Goal: Use online tool/utility

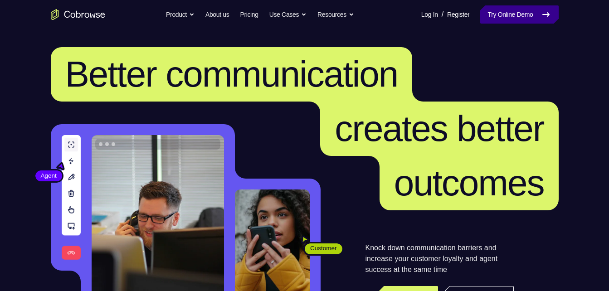
click at [543, 15] on icon at bounding box center [546, 15] width 6 height 4
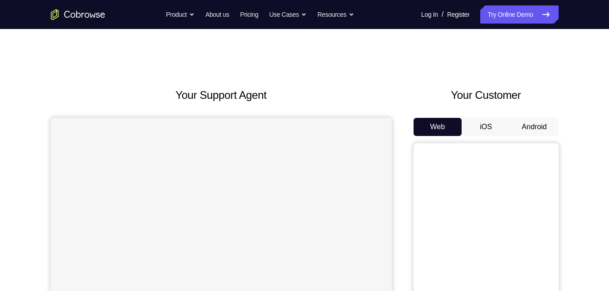
click at [536, 126] on button "Android" at bounding box center [534, 127] width 49 height 18
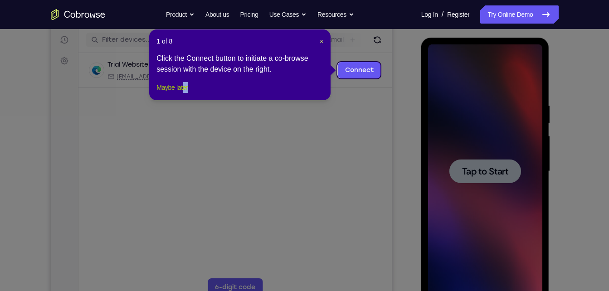
drag, startPoint x: 196, startPoint y: 93, endPoint x: 187, endPoint y: 97, distance: 9.9
click at [187, 93] on footer "Maybe later" at bounding box center [240, 87] width 167 height 11
drag, startPoint x: 187, startPoint y: 97, endPoint x: 137, endPoint y: 92, distance: 51.1
click at [187, 93] on button "Maybe later" at bounding box center [172, 87] width 31 height 11
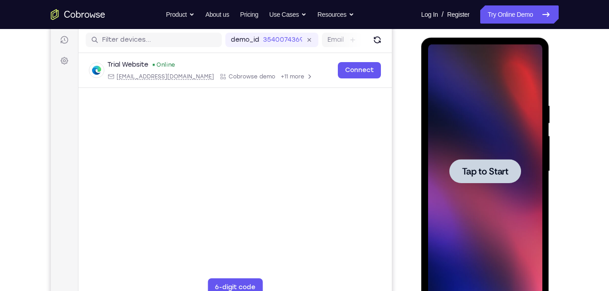
click at [485, 168] on span "Tap to Start" at bounding box center [485, 171] width 46 height 9
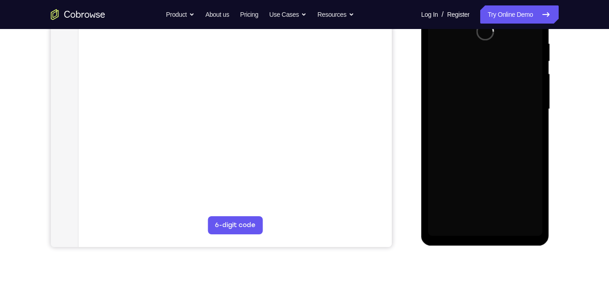
scroll to position [175, 0]
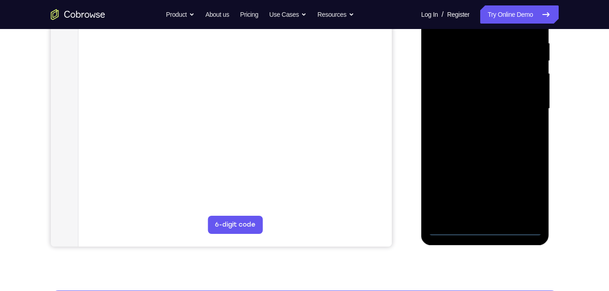
drag, startPoint x: 577, startPoint y: 162, endPoint x: 615, endPoint y: 184, distance: 44.1
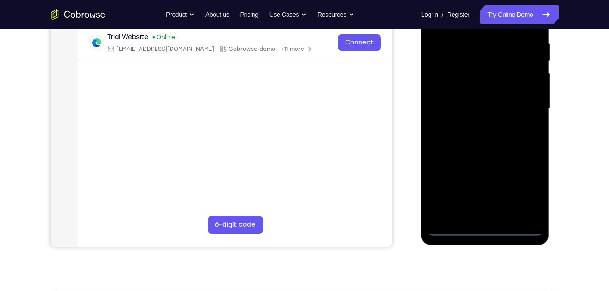
click at [485, 225] on div at bounding box center [485, 109] width 114 height 254
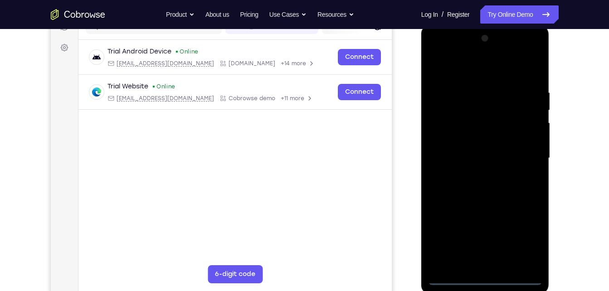
scroll to position [127, 0]
click at [488, 279] on div at bounding box center [485, 157] width 114 height 254
click at [524, 240] on div at bounding box center [485, 157] width 114 height 254
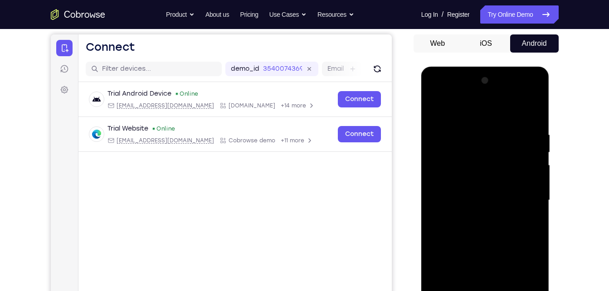
scroll to position [83, 0]
click at [435, 96] on div at bounding box center [485, 201] width 114 height 254
click at [521, 197] on div at bounding box center [485, 201] width 114 height 254
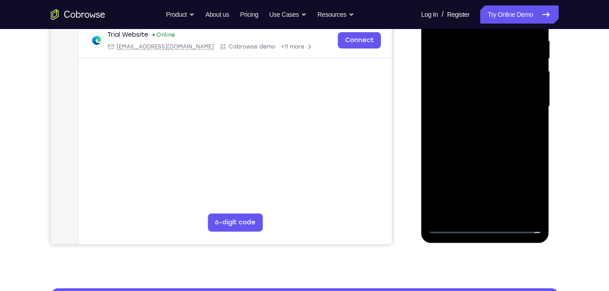
scroll to position [178, 0]
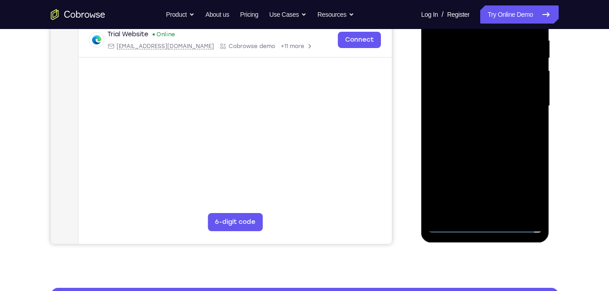
click at [480, 214] on div at bounding box center [485, 106] width 114 height 254
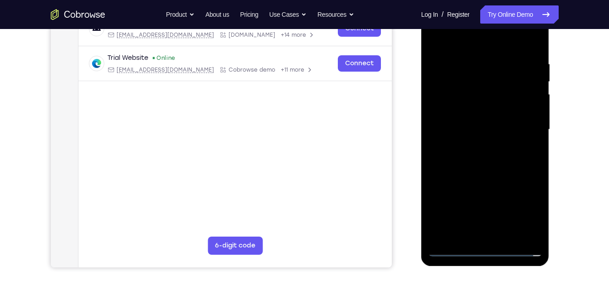
scroll to position [153, 0]
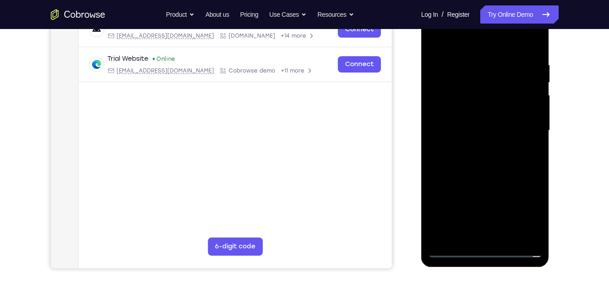
click at [467, 125] on div at bounding box center [485, 131] width 114 height 254
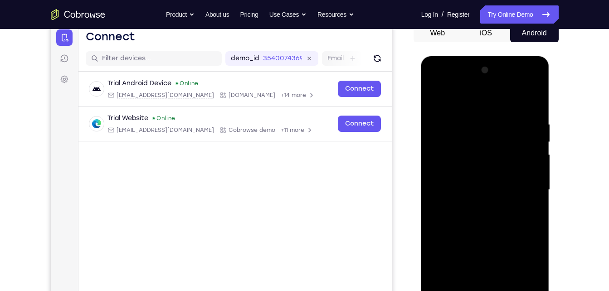
scroll to position [93, 0]
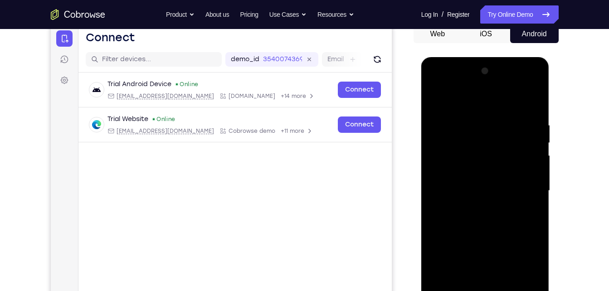
click at [489, 191] on div at bounding box center [485, 191] width 114 height 254
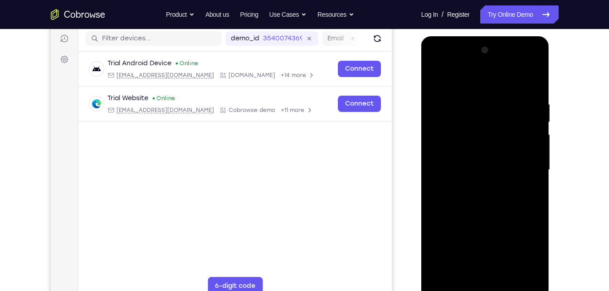
scroll to position [114, 0]
click at [489, 210] on div at bounding box center [485, 170] width 114 height 254
click at [526, 79] on div at bounding box center [485, 170] width 114 height 254
click at [473, 98] on div at bounding box center [485, 170] width 114 height 254
click at [510, 83] on div at bounding box center [485, 170] width 114 height 254
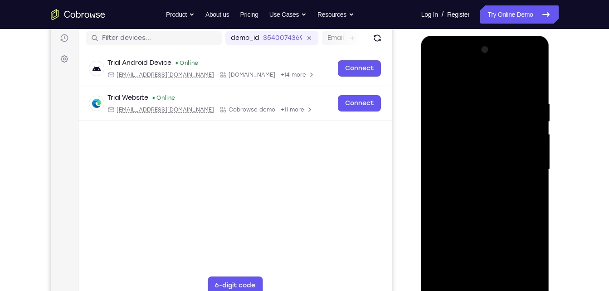
click at [444, 178] on div at bounding box center [485, 170] width 114 height 254
click at [521, 273] on div at bounding box center [485, 170] width 114 height 254
click at [520, 273] on div at bounding box center [485, 170] width 114 height 254
click at [532, 80] on div at bounding box center [485, 170] width 114 height 254
click at [533, 79] on div at bounding box center [485, 170] width 114 height 254
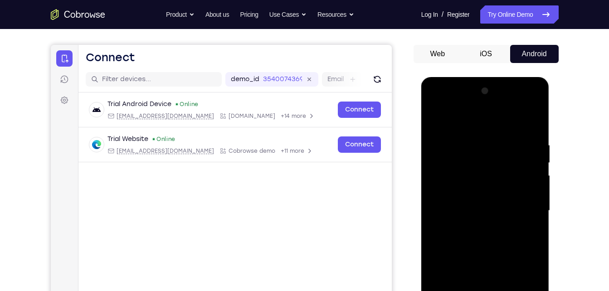
scroll to position [73, 0]
click at [441, 190] on div at bounding box center [485, 211] width 114 height 254
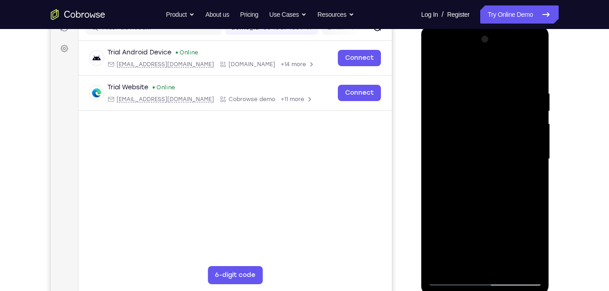
scroll to position [125, 0]
click at [519, 261] on div at bounding box center [485, 159] width 114 height 254
click at [533, 69] on div at bounding box center [485, 159] width 114 height 254
click at [436, 64] on div at bounding box center [485, 159] width 114 height 254
click at [436, 243] on div at bounding box center [485, 159] width 114 height 254
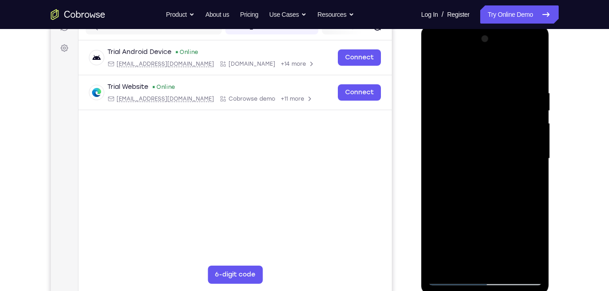
click at [507, 264] on div at bounding box center [485, 159] width 114 height 254
click at [491, 205] on div at bounding box center [485, 159] width 114 height 254
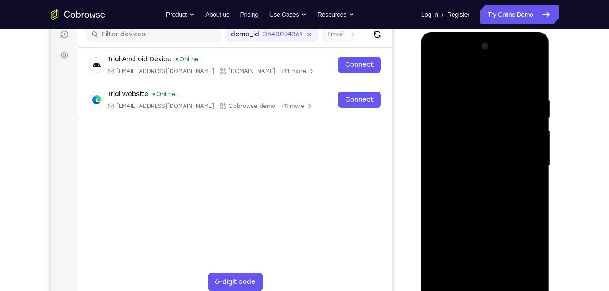
scroll to position [117, 0]
drag, startPoint x: 459, startPoint y: 153, endPoint x: 440, endPoint y: 74, distance: 80.7
click at [440, 74] on div at bounding box center [485, 166] width 114 height 254
drag, startPoint x: 470, startPoint y: 182, endPoint x: 425, endPoint y: 98, distance: 95.0
click at [425, 98] on div at bounding box center [485, 168] width 128 height 270
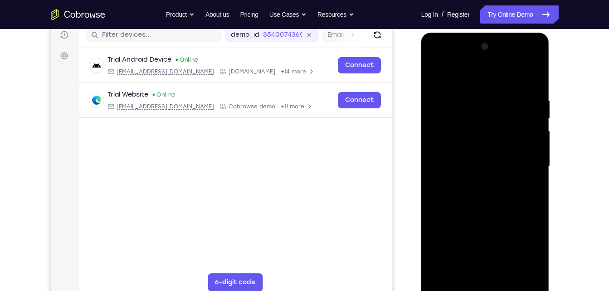
click at [437, 73] on div at bounding box center [485, 166] width 114 height 254
click at [497, 94] on div at bounding box center [485, 166] width 114 height 254
click at [532, 81] on div at bounding box center [485, 166] width 114 height 254
drag, startPoint x: 500, startPoint y: 86, endPoint x: 426, endPoint y: 103, distance: 75.6
click at [426, 103] on div at bounding box center [485, 168] width 128 height 270
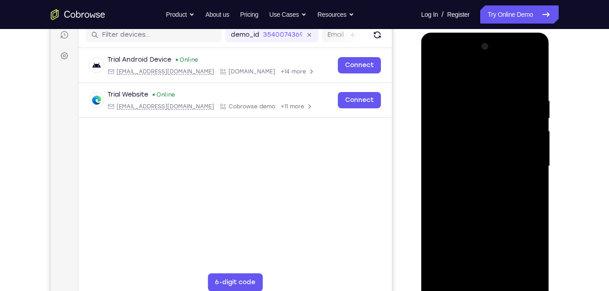
drag, startPoint x: 510, startPoint y: 93, endPoint x: 417, endPoint y: 102, distance: 93.0
click at [421, 102] on html "Online web based iOS Simulators and Android Emulators. Run iPhone, iPad, Mobile…" at bounding box center [485, 169] width 129 height 272
click at [530, 276] on div at bounding box center [485, 166] width 114 height 254
click at [536, 262] on div at bounding box center [485, 166] width 114 height 254
click at [445, 273] on div at bounding box center [485, 166] width 114 height 254
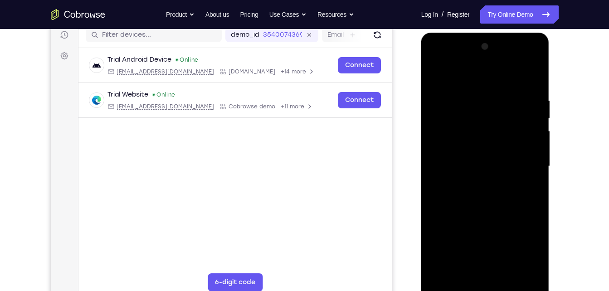
click at [530, 270] on div at bounding box center [485, 166] width 114 height 254
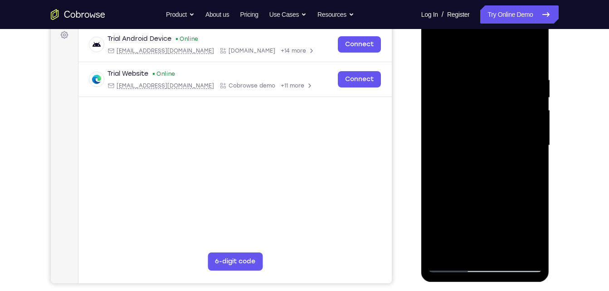
scroll to position [139, 0]
click at [444, 251] on div at bounding box center [485, 145] width 114 height 254
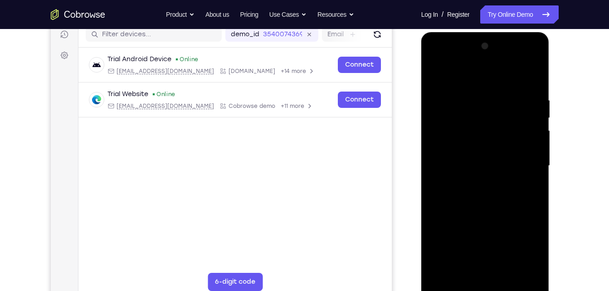
scroll to position [115, 0]
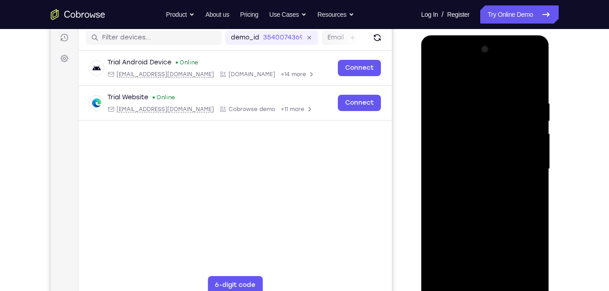
click at [474, 97] on div at bounding box center [485, 169] width 114 height 254
click at [510, 82] on div at bounding box center [485, 169] width 114 height 254
click at [523, 80] on div at bounding box center [485, 169] width 114 height 254
click at [485, 151] on div at bounding box center [485, 169] width 114 height 254
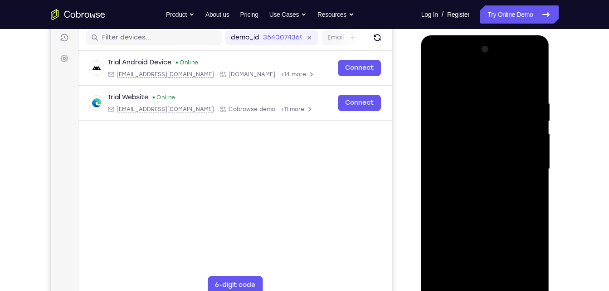
click at [457, 79] on div at bounding box center [485, 169] width 114 height 254
click at [444, 93] on div at bounding box center [485, 169] width 114 height 254
click at [454, 116] on div at bounding box center [485, 169] width 114 height 254
click at [442, 83] on div at bounding box center [485, 169] width 114 height 254
click at [484, 83] on div at bounding box center [485, 169] width 114 height 254
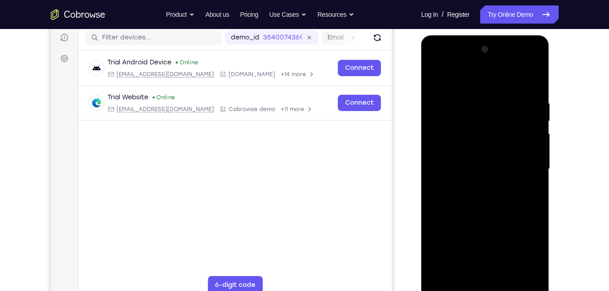
click at [488, 82] on div at bounding box center [485, 169] width 114 height 254
click at [533, 78] on div at bounding box center [485, 169] width 114 height 254
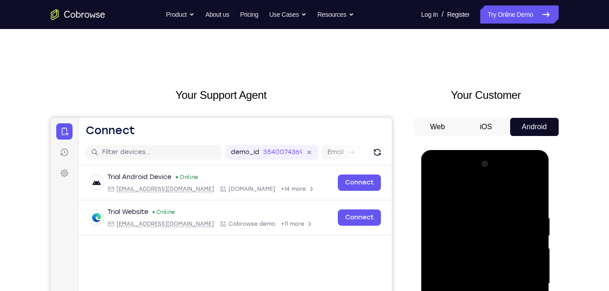
scroll to position [102, 0]
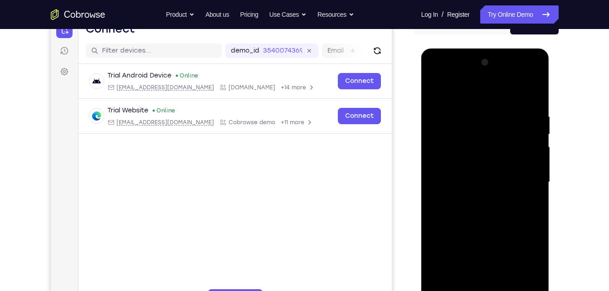
drag, startPoint x: 478, startPoint y: 139, endPoint x: 488, endPoint y: 233, distance: 94.9
click at [488, 233] on div at bounding box center [485, 182] width 114 height 254
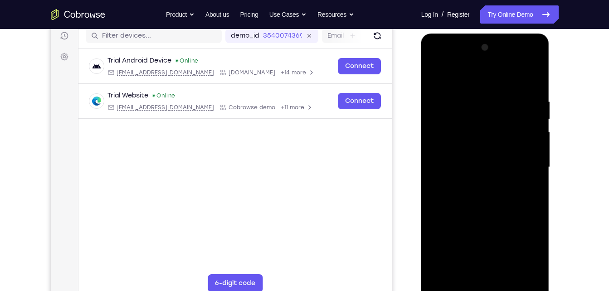
scroll to position [116, 0]
drag, startPoint x: 503, startPoint y: 233, endPoint x: 480, endPoint y: 155, distance: 80.8
drag, startPoint x: 480, startPoint y: 155, endPoint x: 523, endPoint y: 197, distance: 59.7
click at [523, 197] on div at bounding box center [485, 168] width 114 height 254
click at [470, 156] on div at bounding box center [485, 168] width 114 height 254
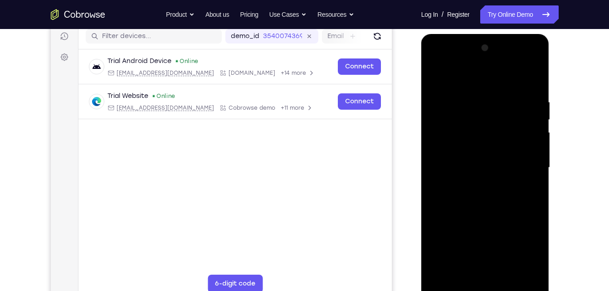
click at [470, 156] on div at bounding box center [485, 168] width 114 height 254
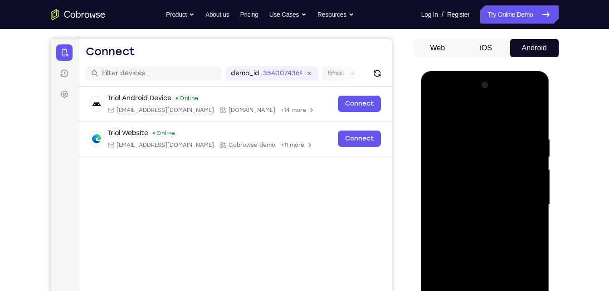
scroll to position [78, 0]
drag, startPoint x: 481, startPoint y: 172, endPoint x: 491, endPoint y: 220, distance: 48.2
click at [491, 220] on div at bounding box center [485, 205] width 114 height 254
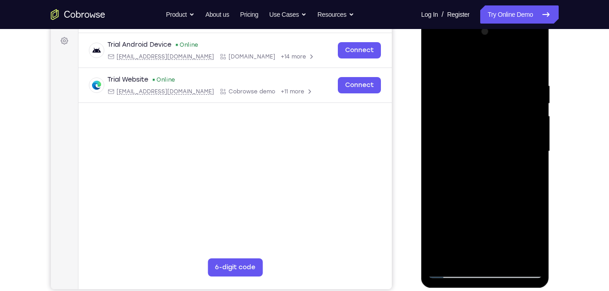
scroll to position [133, 0]
click at [504, 257] on div at bounding box center [485, 151] width 114 height 254
drag, startPoint x: 504, startPoint y: 98, endPoint x: 440, endPoint y: 98, distance: 63.1
click at [440, 98] on div at bounding box center [485, 151] width 114 height 254
drag, startPoint x: 511, startPoint y: 100, endPoint x: 440, endPoint y: 101, distance: 70.3
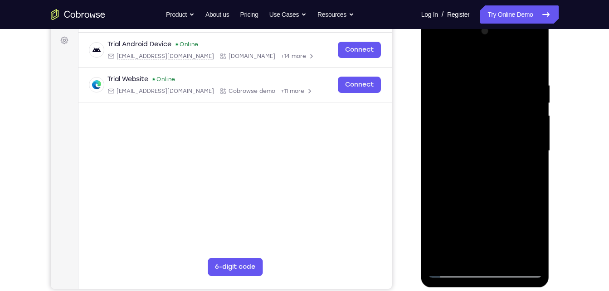
click at [440, 101] on div at bounding box center [485, 151] width 114 height 254
click at [433, 99] on div at bounding box center [485, 151] width 114 height 254
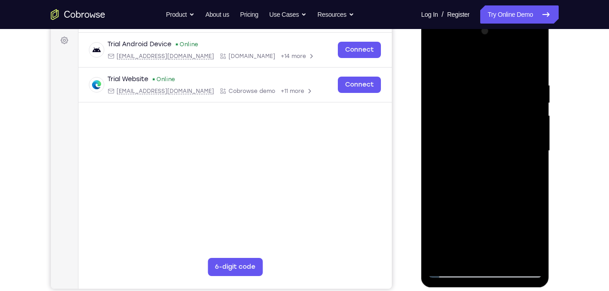
click at [433, 99] on div at bounding box center [485, 151] width 114 height 254
click at [437, 60] on div at bounding box center [485, 151] width 114 height 254
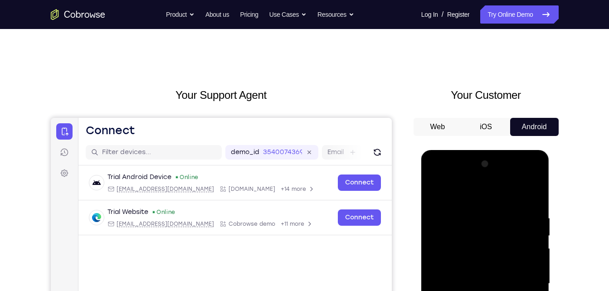
scroll to position [54, 0]
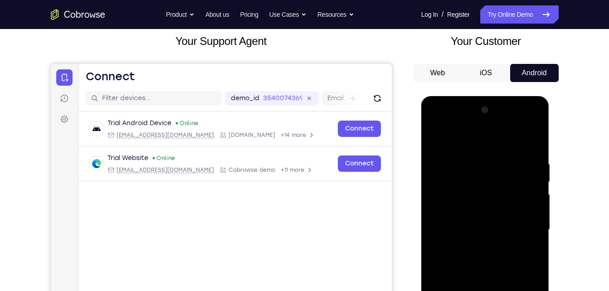
click at [439, 139] on div at bounding box center [485, 230] width 114 height 254
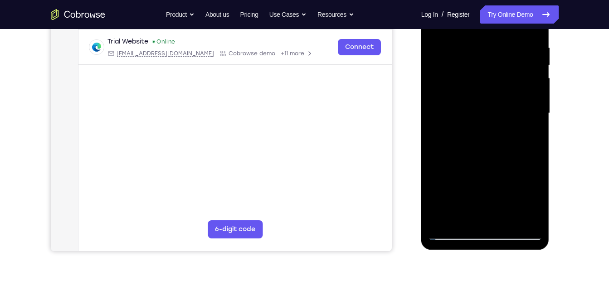
scroll to position [171, 0]
click at [509, 217] on div at bounding box center [485, 112] width 114 height 254
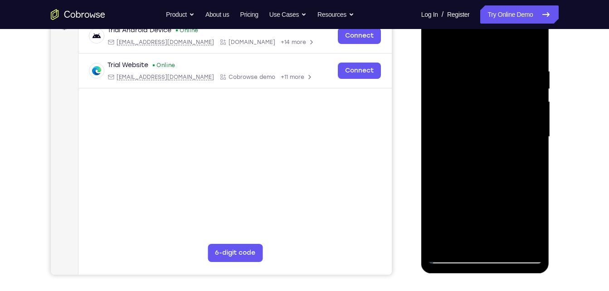
scroll to position [146, 0]
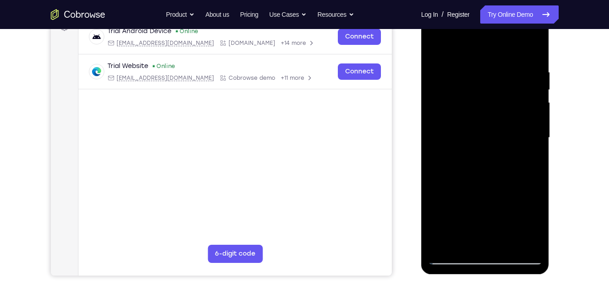
drag, startPoint x: 485, startPoint y: 188, endPoint x: 471, endPoint y: 113, distance: 75.6
drag, startPoint x: 50, startPoint y: 109, endPoint x: 593, endPoint y: 151, distance: 545.1
click at [593, 151] on div "Your Support Agent Your Customer Web iOS Android Next Steps We’d be happy to gi…" at bounding box center [305, 182] width 581 height 598
drag, startPoint x: 505, startPoint y: 186, endPoint x: 490, endPoint y: 129, distance: 58.6
click at [490, 129] on div at bounding box center [485, 138] width 114 height 254
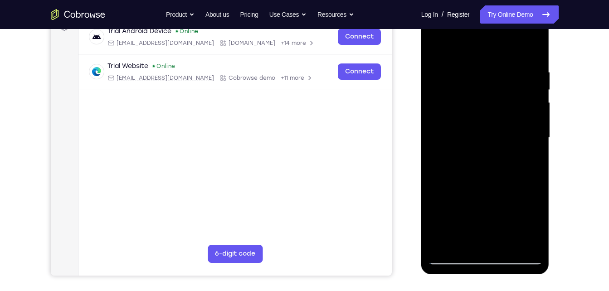
click at [490, 129] on div at bounding box center [485, 138] width 114 height 254
click at [436, 49] on div at bounding box center [485, 138] width 114 height 254
click at [459, 259] on div at bounding box center [485, 138] width 114 height 254
click at [455, 259] on div at bounding box center [485, 138] width 114 height 254
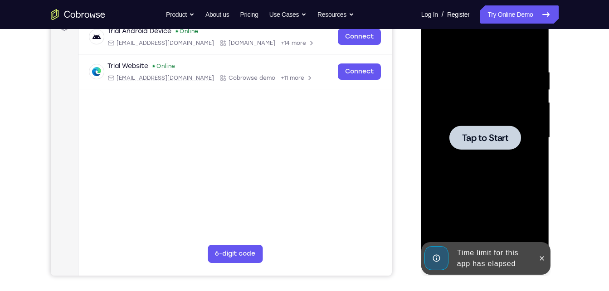
click at [480, 147] on div at bounding box center [486, 138] width 72 height 24
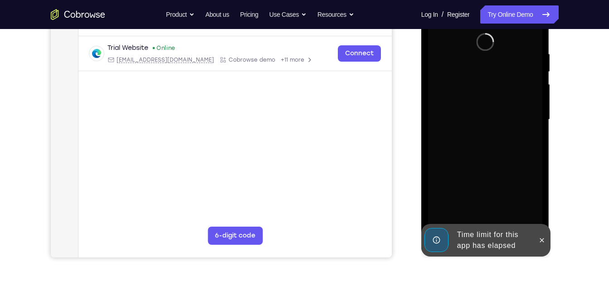
scroll to position [165, 0]
click at [547, 238] on button at bounding box center [542, 240] width 15 height 15
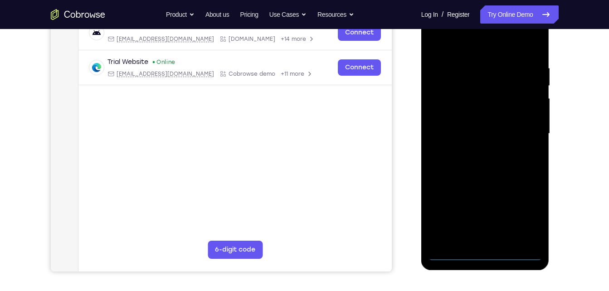
scroll to position [154, 0]
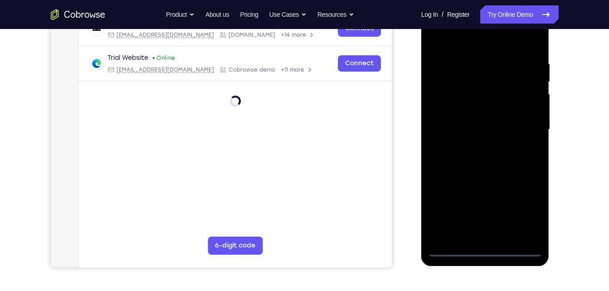
click at [483, 249] on div at bounding box center [485, 130] width 114 height 254
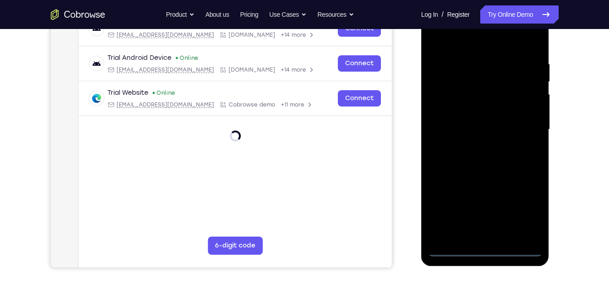
click at [520, 211] on div at bounding box center [485, 130] width 114 height 254
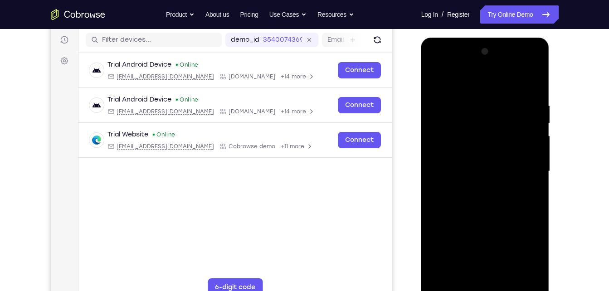
scroll to position [112, 0]
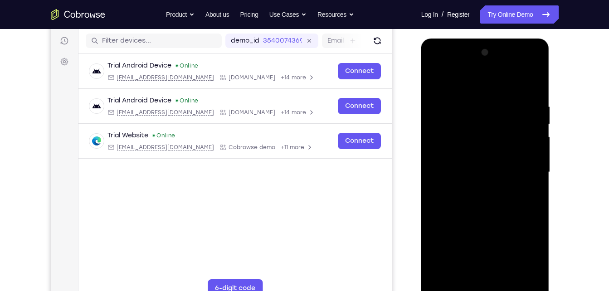
click at [436, 64] on div at bounding box center [485, 172] width 114 height 254
click at [524, 166] on div at bounding box center [485, 172] width 114 height 254
click at [478, 189] on div at bounding box center [485, 172] width 114 height 254
click at [494, 165] on div at bounding box center [485, 172] width 114 height 254
click at [486, 173] on div at bounding box center [485, 172] width 114 height 254
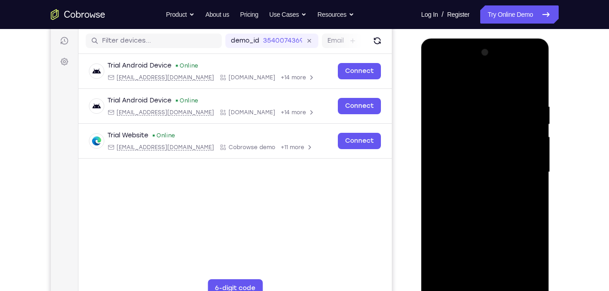
click at [488, 202] on div at bounding box center [485, 172] width 114 height 254
click at [467, 98] on div at bounding box center [485, 172] width 114 height 254
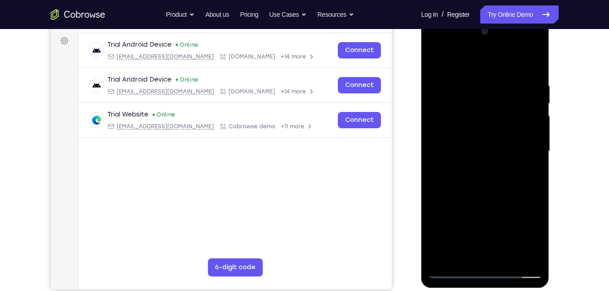
scroll to position [132, 0]
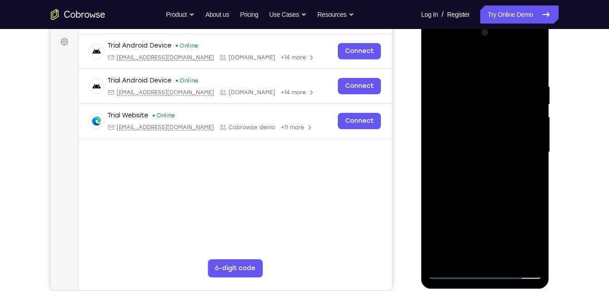
click at [532, 255] on div at bounding box center [485, 152] width 114 height 254
click at [514, 65] on div at bounding box center [485, 152] width 114 height 254
click at [532, 65] on div at bounding box center [485, 152] width 114 height 254
click at [496, 197] on div at bounding box center [485, 152] width 114 height 254
click at [506, 262] on div at bounding box center [485, 152] width 114 height 254
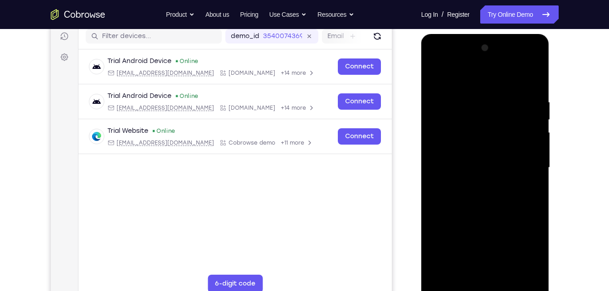
scroll to position [115, 0]
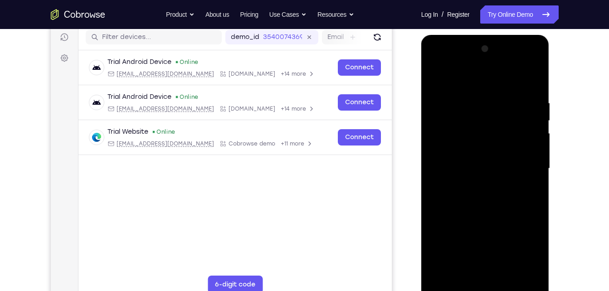
click at [477, 216] on div at bounding box center [485, 169] width 114 height 254
drag, startPoint x: 476, startPoint y: 249, endPoint x: 443, endPoint y: 155, distance: 99.6
drag, startPoint x: 72, startPoint y: 122, endPoint x: 349, endPoint y: 230, distance: 297.1
click at [349, 230] on main "demo_id 3540074369 3540074369 Email User ID Device ID Device name 6-digit code …" at bounding box center [234, 176] width 313 height 304
drag, startPoint x: 463, startPoint y: 239, endPoint x: 424, endPoint y: 151, distance: 96.3
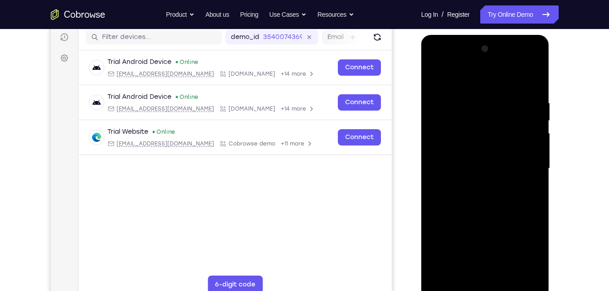
click at [424, 151] on div at bounding box center [485, 170] width 128 height 270
drag, startPoint x: 450, startPoint y: 240, endPoint x: 406, endPoint y: 166, distance: 86.4
click at [421, 166] on html "Online web based iOS Simulators and Android Emulators. Run iPhone, iPad, Mobile…" at bounding box center [485, 171] width 129 height 272
drag, startPoint x: 488, startPoint y: 231, endPoint x: 448, endPoint y: 140, distance: 99.7
click at [448, 140] on div at bounding box center [485, 169] width 114 height 254
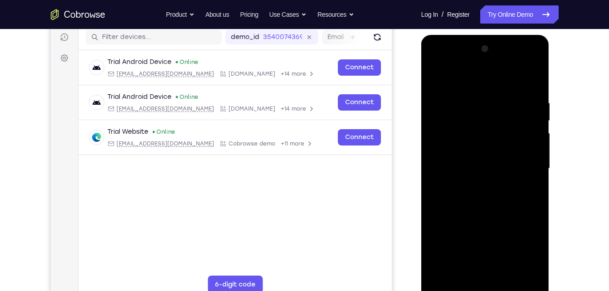
drag, startPoint x: 477, startPoint y: 252, endPoint x: 445, endPoint y: 166, distance: 91.0
drag, startPoint x: 74, startPoint y: 134, endPoint x: 367, endPoint y: 215, distance: 303.9
click at [367, 215] on main "demo_id 3540074369 3540074369 Email User ID Device ID Device name 6-digit code …" at bounding box center [234, 176] width 313 height 304
click at [467, 87] on div at bounding box center [485, 169] width 114 height 254
click at [456, 112] on div at bounding box center [485, 169] width 114 height 254
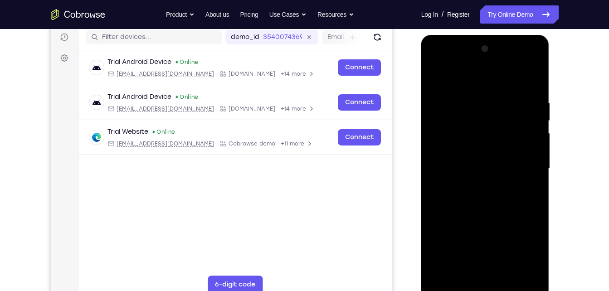
click at [470, 269] on div at bounding box center [485, 169] width 114 height 254
click at [499, 207] on div at bounding box center [485, 169] width 114 height 254
click at [475, 112] on div at bounding box center [485, 169] width 114 height 254
click at [473, 269] on div at bounding box center [485, 169] width 114 height 254
click at [536, 62] on div at bounding box center [485, 169] width 114 height 254
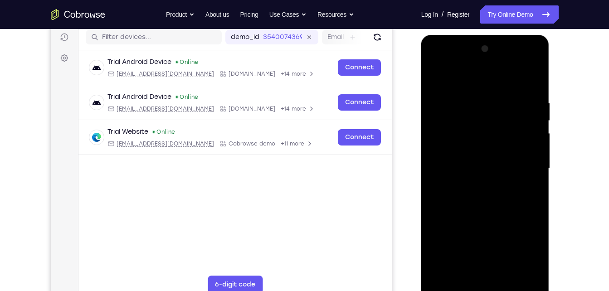
click at [452, 81] on div at bounding box center [485, 169] width 114 height 254
click at [524, 270] on div at bounding box center [485, 169] width 114 height 254
click at [538, 65] on div at bounding box center [485, 169] width 114 height 254
click at [436, 126] on div at bounding box center [485, 169] width 114 height 254
click at [533, 63] on div at bounding box center [485, 169] width 114 height 254
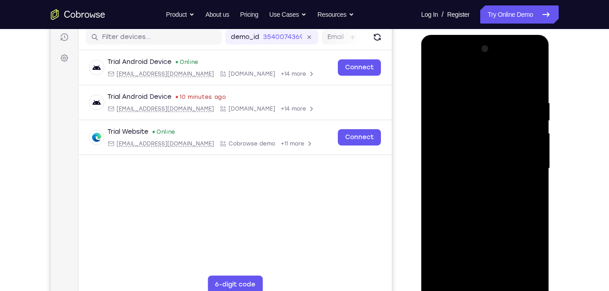
click at [436, 64] on div at bounding box center [485, 169] width 114 height 254
click at [476, 240] on div at bounding box center [485, 169] width 114 height 254
click at [516, 242] on div at bounding box center [485, 169] width 114 height 254
click at [483, 240] on div at bounding box center [485, 169] width 114 height 254
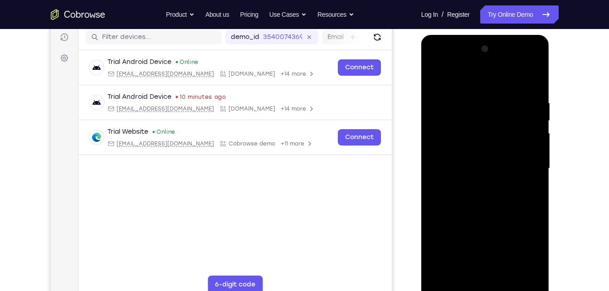
click at [487, 271] on div at bounding box center [485, 169] width 114 height 254
click at [495, 240] on div at bounding box center [485, 169] width 114 height 254
click at [447, 227] on div at bounding box center [485, 169] width 114 height 254
click at [529, 223] on div at bounding box center [485, 169] width 114 height 254
click at [455, 243] on div at bounding box center [485, 169] width 114 height 254
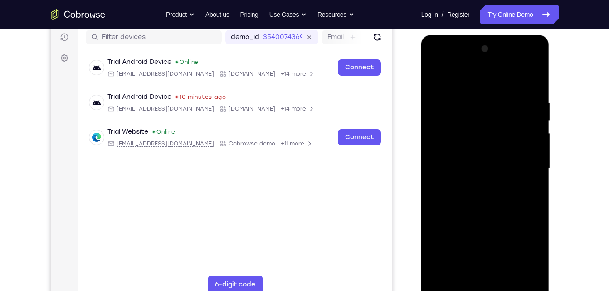
click at [478, 273] on div at bounding box center [485, 169] width 114 height 254
click at [481, 240] on div at bounding box center [485, 169] width 114 height 254
click at [467, 240] on div at bounding box center [485, 169] width 114 height 254
click at [464, 230] on div at bounding box center [485, 169] width 114 height 254
click at [456, 242] on div at bounding box center [485, 169] width 114 height 254
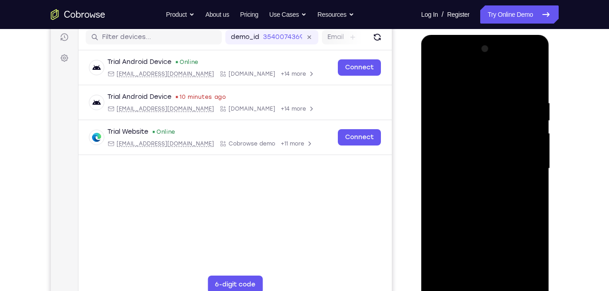
click at [489, 271] on div at bounding box center [485, 169] width 114 height 254
click at [515, 227] on div at bounding box center [485, 169] width 114 height 254
click at [524, 250] on div at bounding box center [485, 169] width 114 height 254
click at [455, 240] on div at bounding box center [485, 169] width 114 height 254
click at [474, 264] on div at bounding box center [485, 169] width 114 height 254
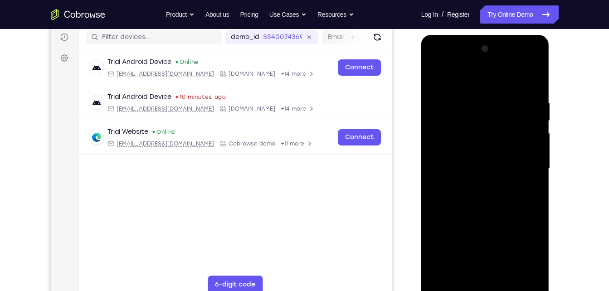
click at [497, 273] on div at bounding box center [485, 169] width 114 height 254
click at [483, 244] on div at bounding box center [485, 169] width 114 height 254
click at [445, 242] on div at bounding box center [485, 169] width 114 height 254
click at [498, 240] on div at bounding box center [485, 169] width 114 height 254
click at [496, 254] on div at bounding box center [485, 169] width 114 height 254
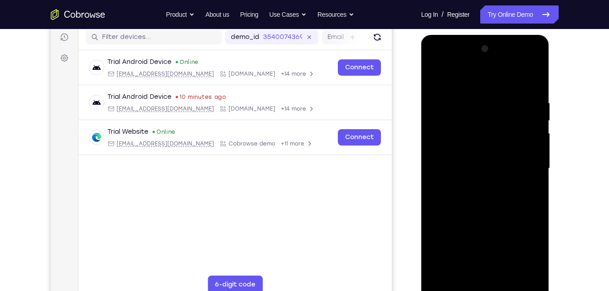
click at [467, 255] on div at bounding box center [485, 169] width 114 height 254
click at [453, 240] on div at bounding box center [485, 169] width 114 height 254
click at [479, 275] on div at bounding box center [485, 169] width 114 height 254
click at [475, 223] on div at bounding box center [485, 169] width 114 height 254
click at [487, 240] on div at bounding box center [485, 169] width 114 height 254
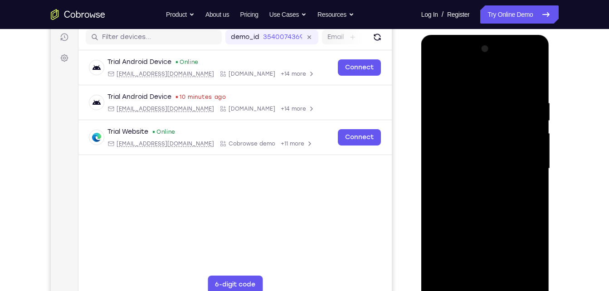
click at [465, 259] on div at bounding box center [485, 169] width 114 height 254
click at [445, 241] on div at bounding box center [485, 169] width 114 height 254
click at [492, 278] on div at bounding box center [485, 169] width 114 height 254
click at [474, 223] on div at bounding box center [485, 169] width 114 height 254
click at [456, 242] on div at bounding box center [485, 169] width 114 height 254
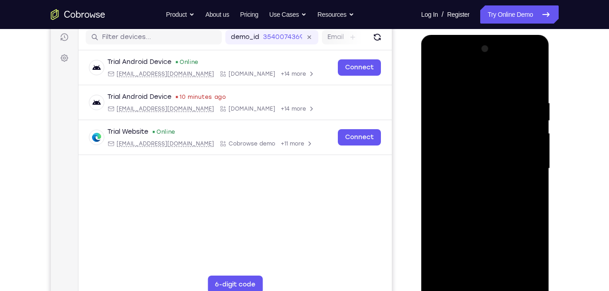
click at [528, 257] on div at bounding box center [485, 169] width 114 height 254
click at [455, 241] on div at bounding box center [485, 169] width 114 height 254
click at [494, 255] on div at bounding box center [485, 169] width 114 height 254
click at [490, 270] on div at bounding box center [485, 169] width 114 height 254
click at [485, 242] on div at bounding box center [485, 169] width 114 height 254
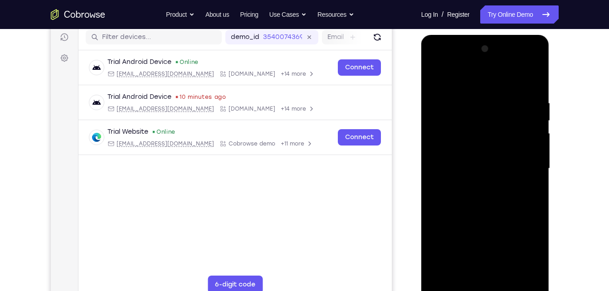
click at [445, 244] on div at bounding box center [485, 169] width 114 height 254
click at [527, 240] on div at bounding box center [485, 169] width 114 height 254
click at [461, 254] on div at bounding box center [485, 169] width 114 height 254
click at [453, 242] on div at bounding box center [485, 169] width 114 height 254
click at [505, 237] on div at bounding box center [485, 169] width 114 height 254
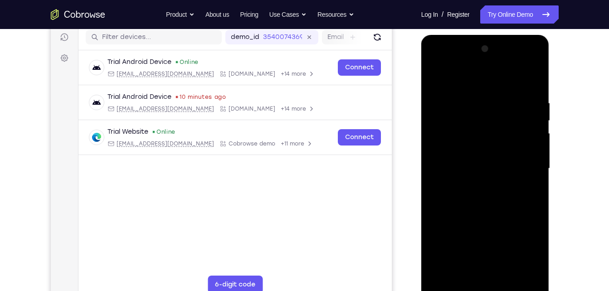
click at [487, 273] on div at bounding box center [485, 169] width 114 height 254
click at [495, 258] on div at bounding box center [485, 169] width 114 height 254
click at [483, 239] on div at bounding box center [485, 169] width 114 height 254
click at [466, 239] on div at bounding box center [485, 169] width 114 height 254
click at [497, 227] on div at bounding box center [485, 169] width 114 height 254
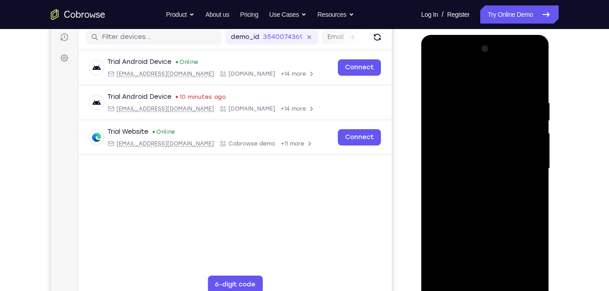
click at [497, 239] on div at bounding box center [485, 169] width 114 height 254
click at [455, 240] on div at bounding box center [485, 169] width 114 height 254
click at [503, 227] on div at bounding box center [485, 169] width 114 height 254
click at [486, 274] on div at bounding box center [485, 169] width 114 height 254
click at [474, 225] on div at bounding box center [485, 169] width 114 height 254
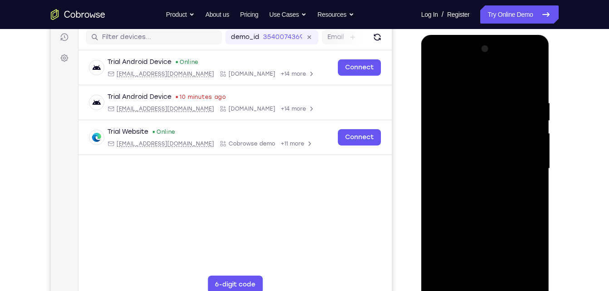
click at [435, 241] on div at bounding box center [485, 169] width 114 height 254
click at [485, 238] on div at bounding box center [485, 169] width 114 height 254
click at [494, 240] on div at bounding box center [485, 169] width 114 height 254
click at [489, 272] on div at bounding box center [485, 169] width 114 height 254
click at [482, 240] on div at bounding box center [485, 169] width 114 height 254
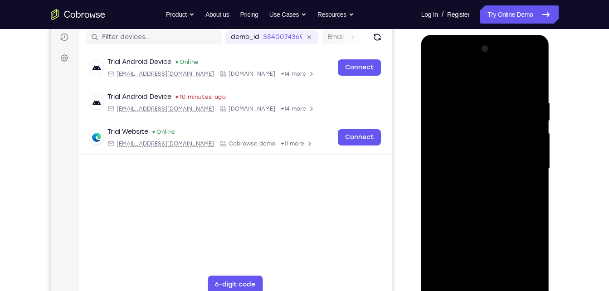
click at [473, 240] on div at bounding box center [485, 169] width 114 height 254
click at [494, 243] on div at bounding box center [485, 169] width 114 height 254
click at [454, 239] on div at bounding box center [485, 169] width 114 height 254
click at [474, 239] on div at bounding box center [485, 169] width 114 height 254
click at [460, 242] on div at bounding box center [485, 169] width 114 height 254
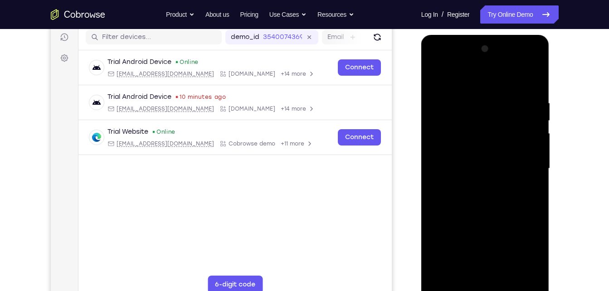
click at [533, 222] on div at bounding box center [485, 169] width 114 height 254
click at [467, 258] on div at bounding box center [485, 169] width 114 height 254
click at [485, 239] on div at bounding box center [485, 169] width 114 height 254
click at [515, 243] on div at bounding box center [485, 169] width 114 height 254
click at [532, 192] on div at bounding box center [485, 169] width 114 height 254
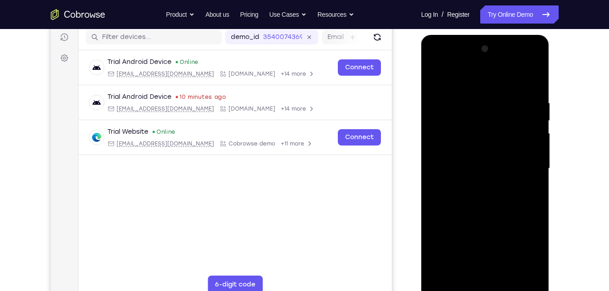
click at [436, 78] on div at bounding box center [485, 169] width 114 height 254
click at [440, 73] on div at bounding box center [485, 169] width 114 height 254
click at [524, 95] on div at bounding box center [485, 169] width 114 height 254
click at [521, 272] on div at bounding box center [485, 169] width 114 height 254
click at [533, 79] on div at bounding box center [485, 169] width 114 height 254
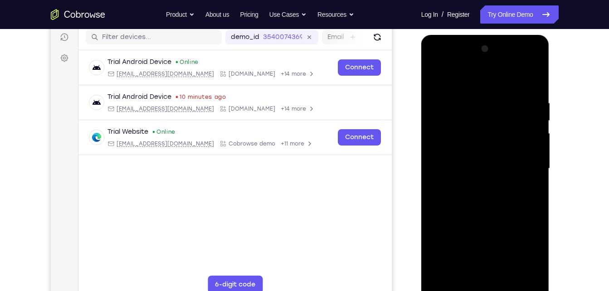
click at [497, 97] on div at bounding box center [485, 169] width 114 height 254
click at [519, 273] on div at bounding box center [485, 169] width 114 height 254
click at [530, 83] on div at bounding box center [485, 169] width 114 height 254
